Goal: Task Accomplishment & Management: Use online tool/utility

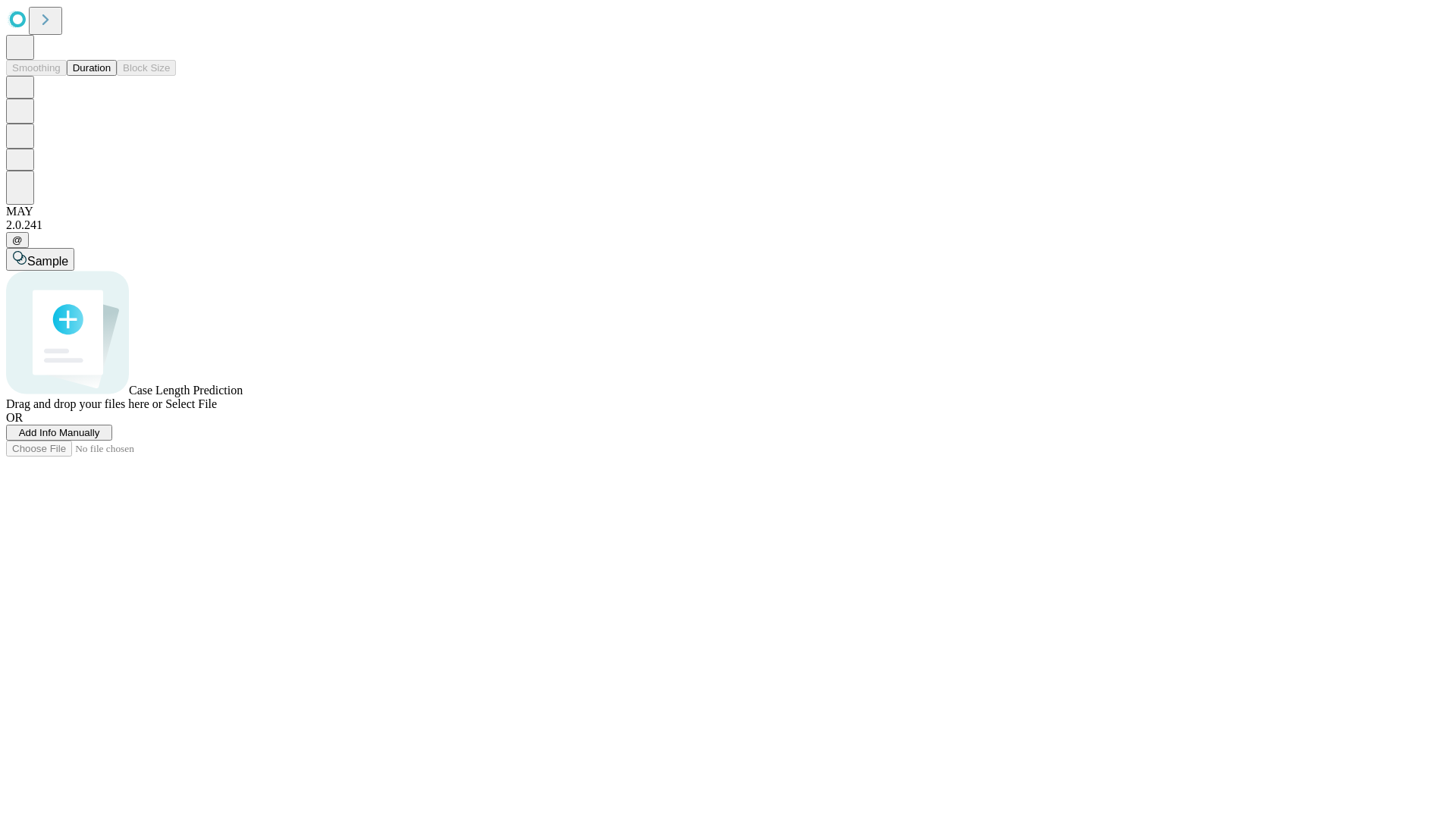
click at [110, 76] on button "Duration" at bounding box center [92, 67] width 50 height 16
click at [100, 438] on span "Add Info Manually" at bounding box center [59, 433] width 82 height 12
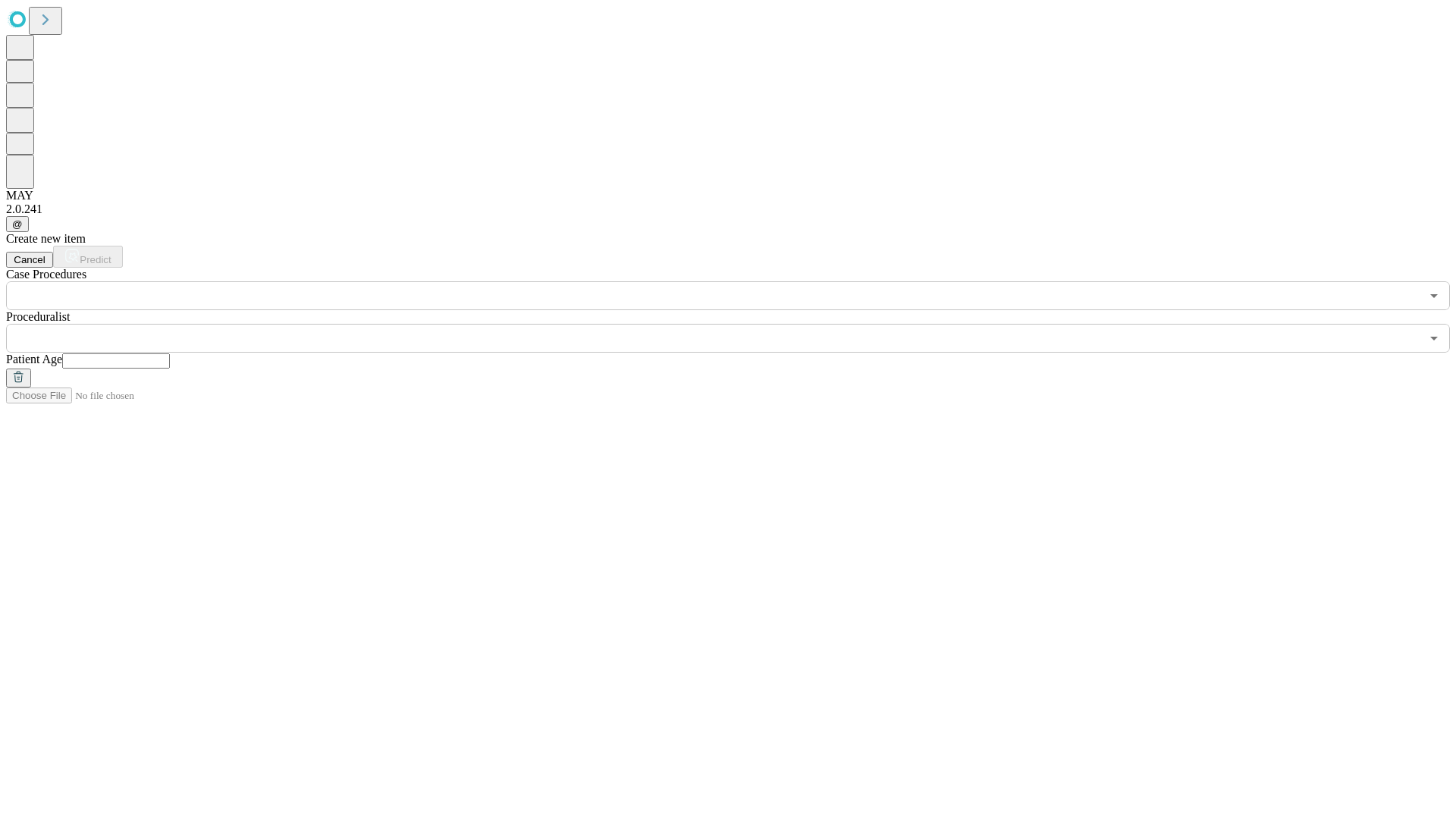
click at [170, 353] on input "text" at bounding box center [116, 361] width 107 height 15
type input "*"
click at [739, 323] on input "text" at bounding box center [713, 338] width 1414 height 29
